Goal: Check status: Check status

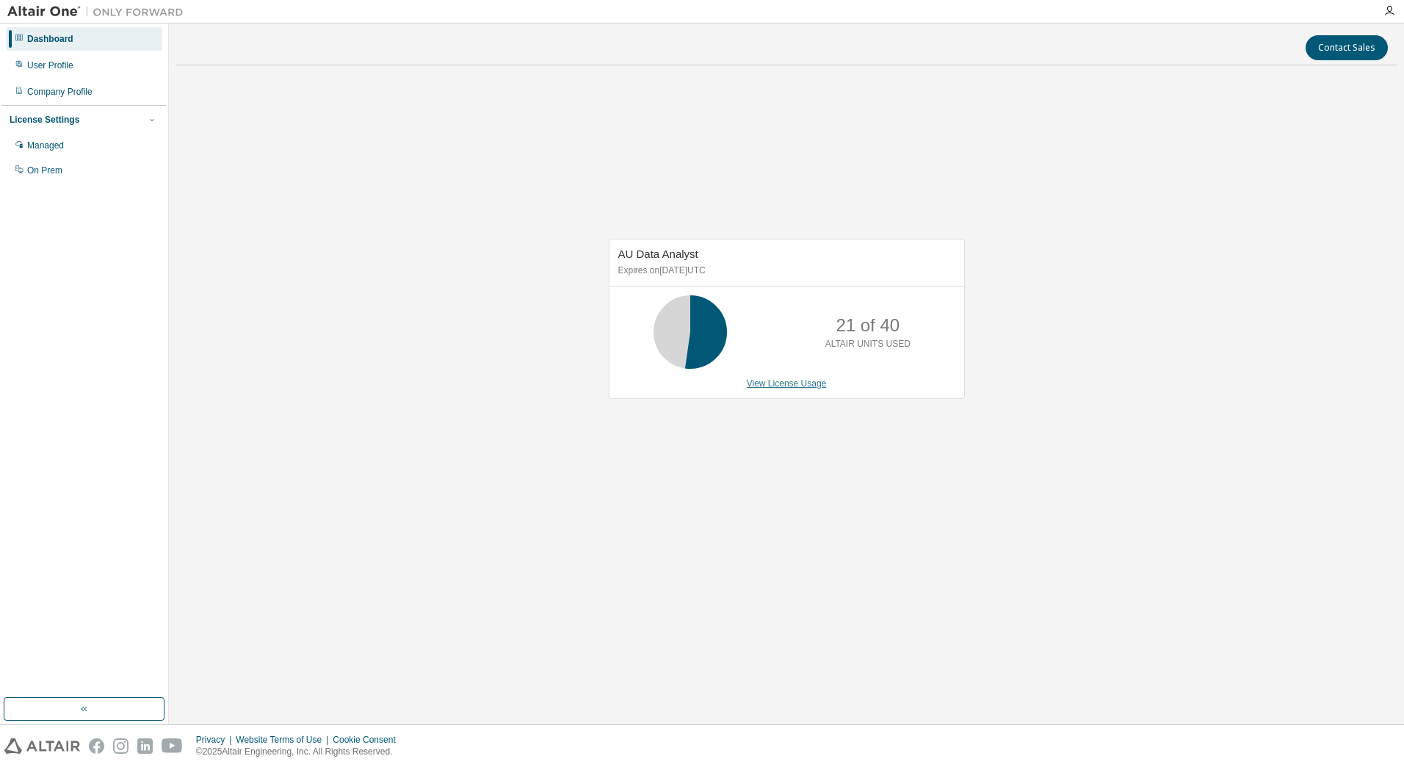
click at [778, 385] on link "View License Usage" at bounding box center [787, 383] width 80 height 10
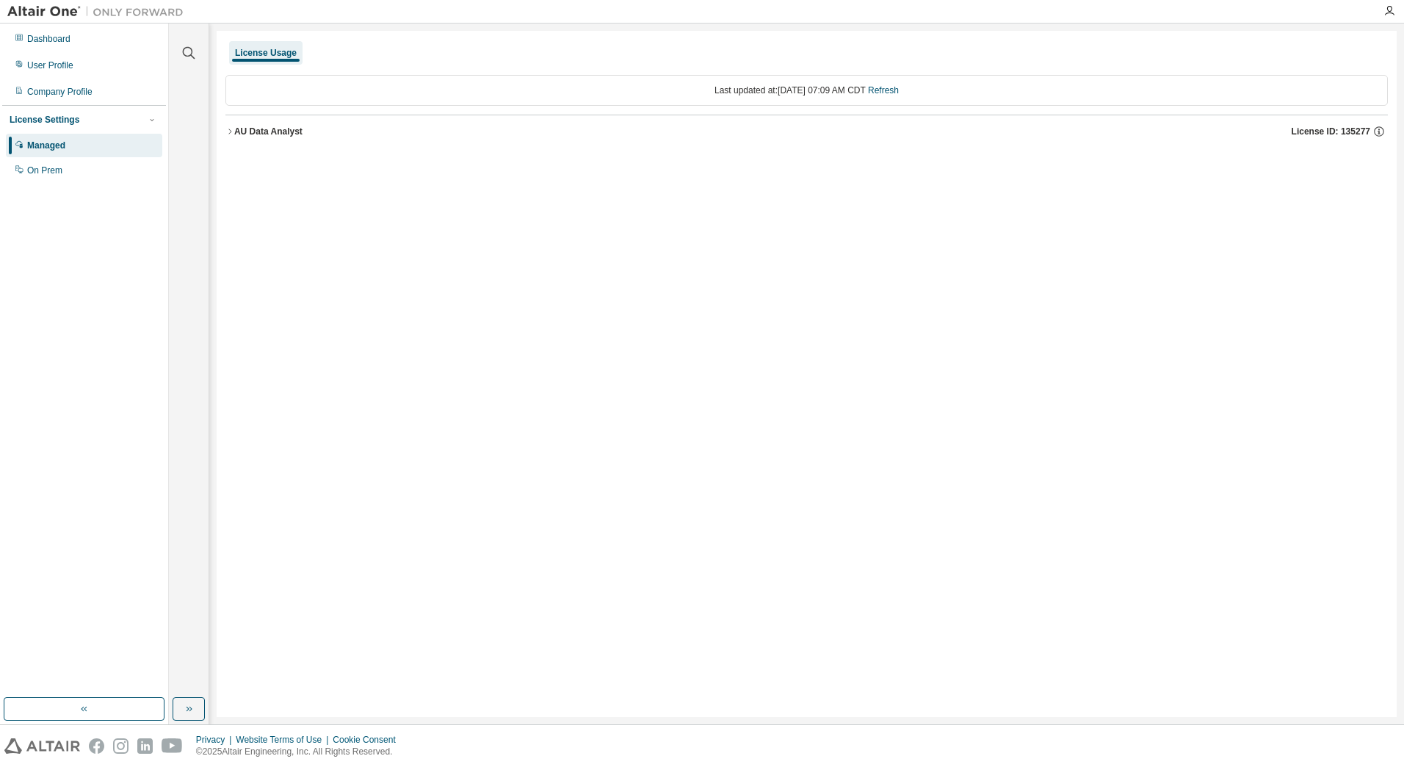
click at [254, 134] on div "AU Data Analyst" at bounding box center [268, 132] width 68 height 12
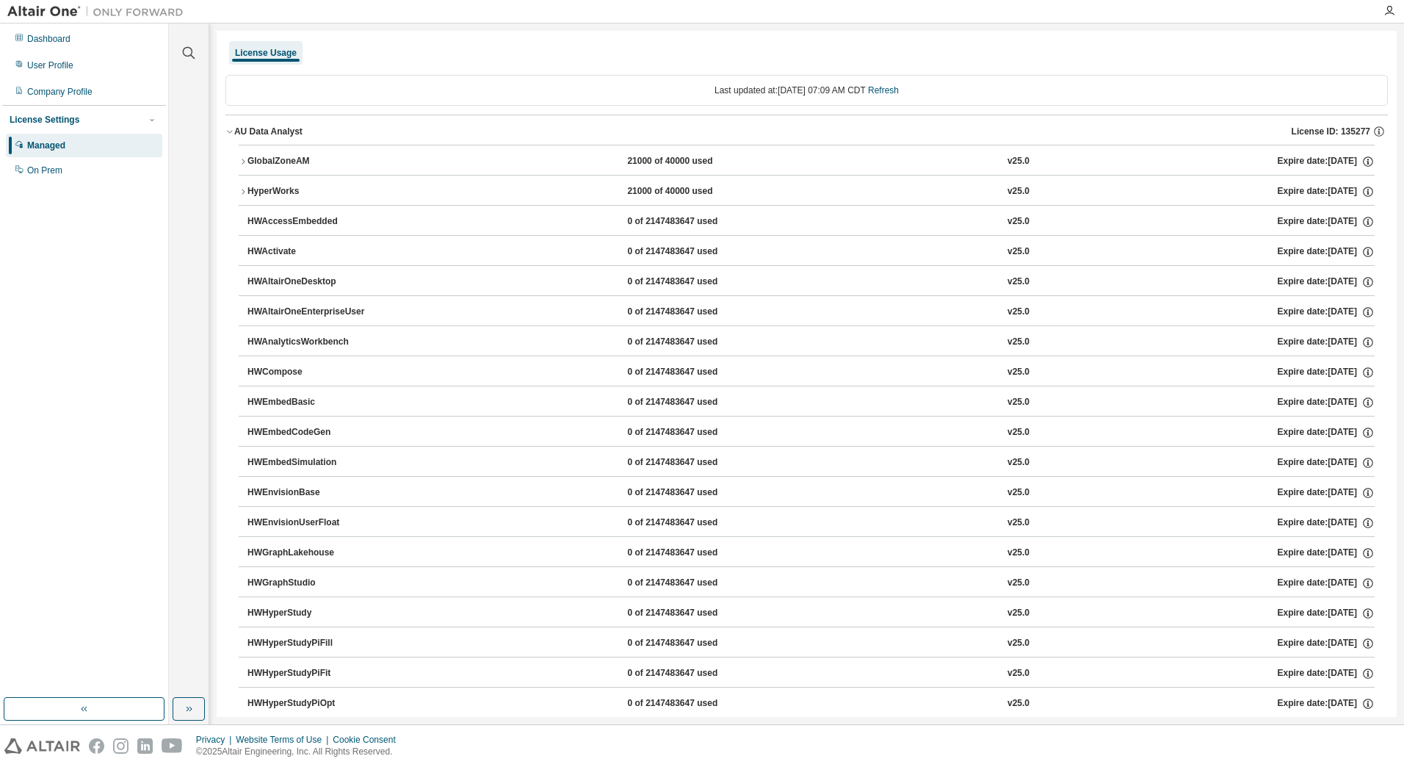
click at [244, 160] on icon "button" at bounding box center [243, 161] width 9 height 9
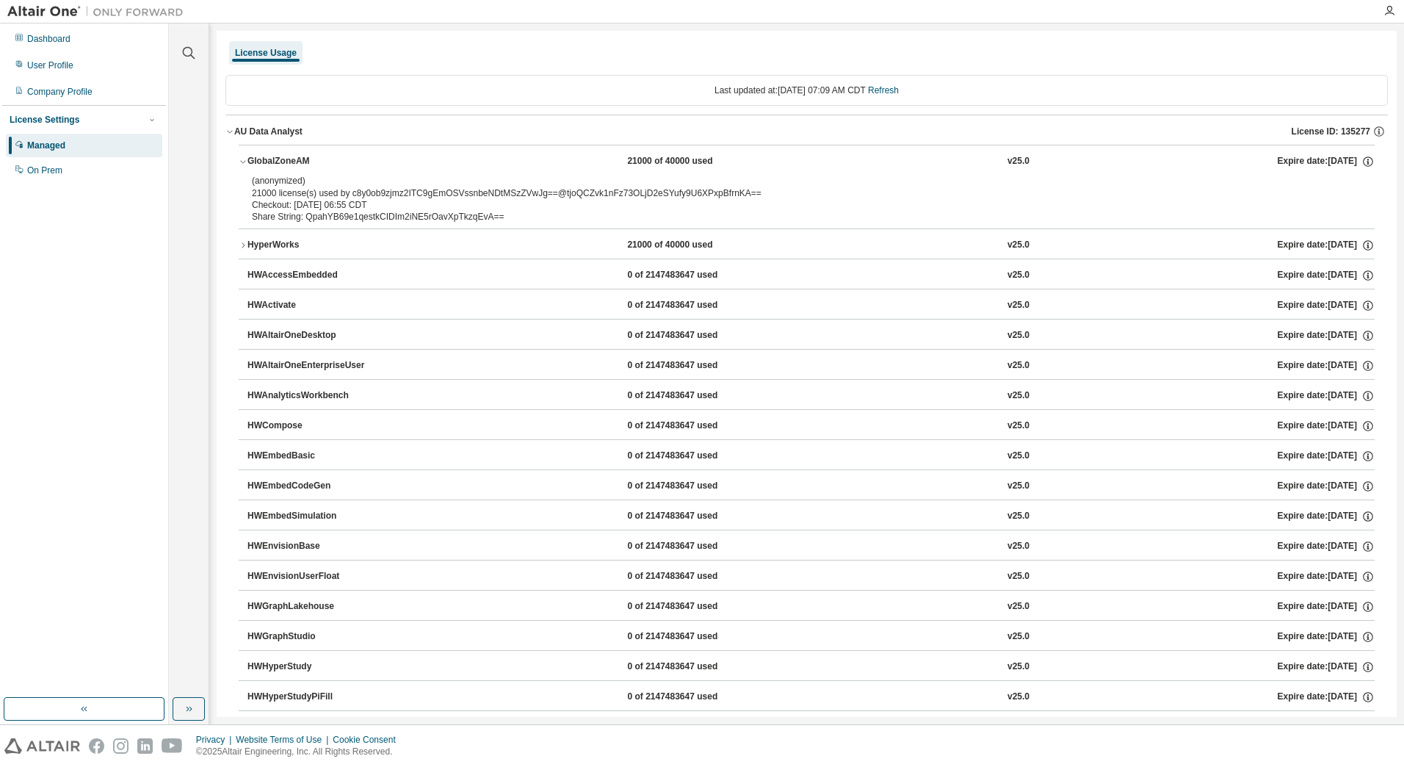
click at [245, 246] on icon "button" at bounding box center [243, 245] width 9 height 9
